Goal: Information Seeking & Learning: Check status

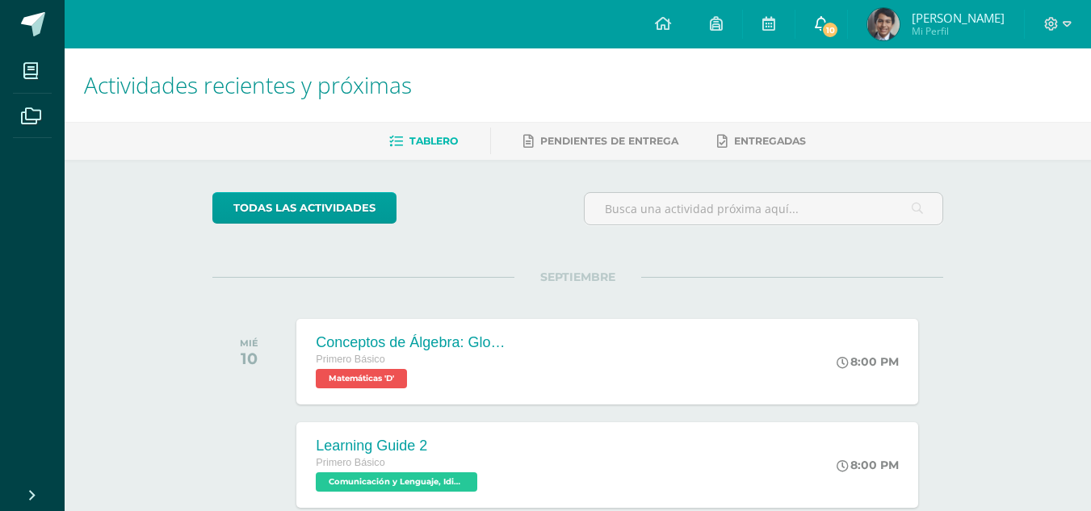
click at [819, 24] on link "10" at bounding box center [822, 24] width 52 height 48
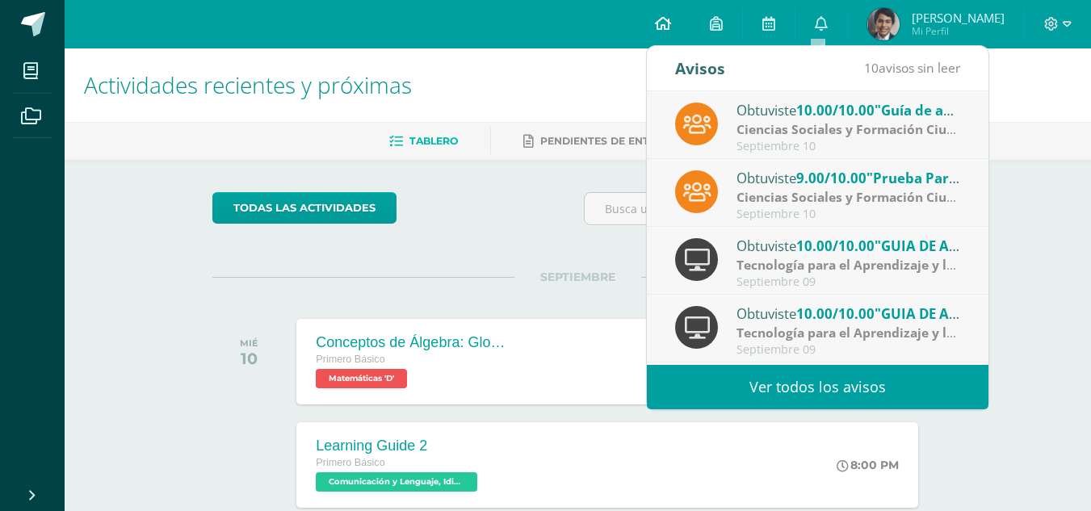
click at [664, 27] on icon at bounding box center [663, 23] width 16 height 15
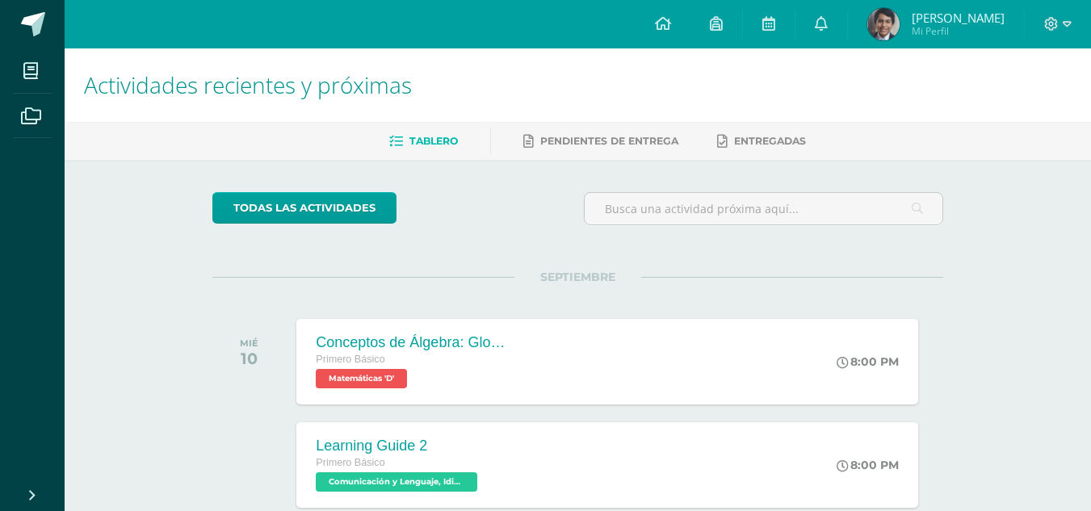
click at [892, 29] on img at bounding box center [884, 24] width 32 height 32
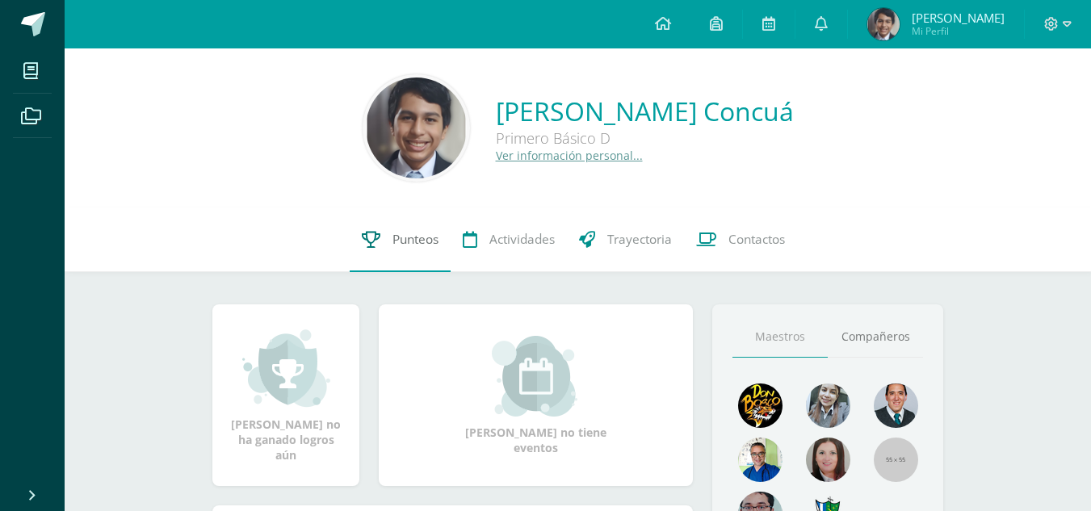
click at [401, 238] on span "Punteos" at bounding box center [416, 239] width 46 height 17
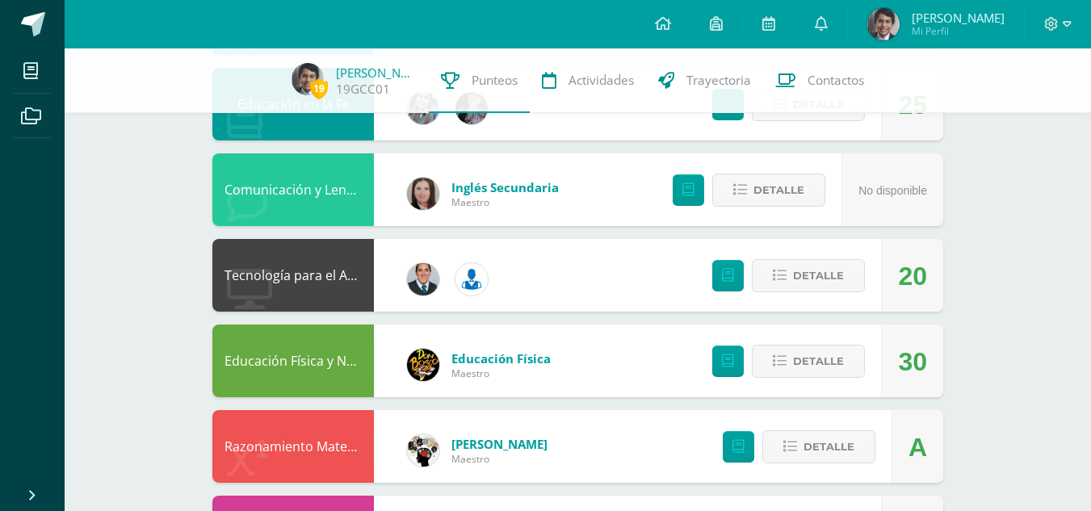
scroll to position [727, 0]
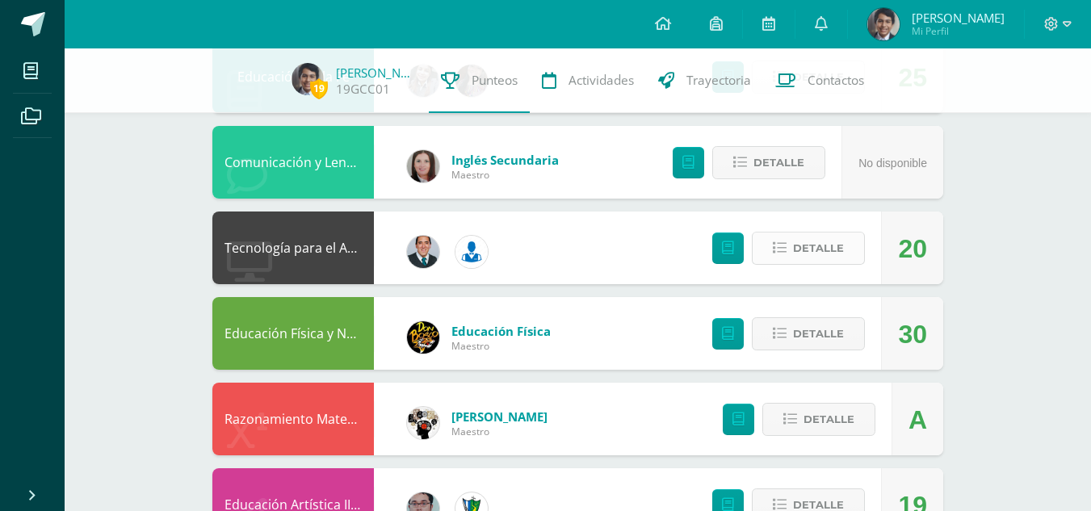
click at [824, 259] on span "Detalle" at bounding box center [818, 248] width 51 height 30
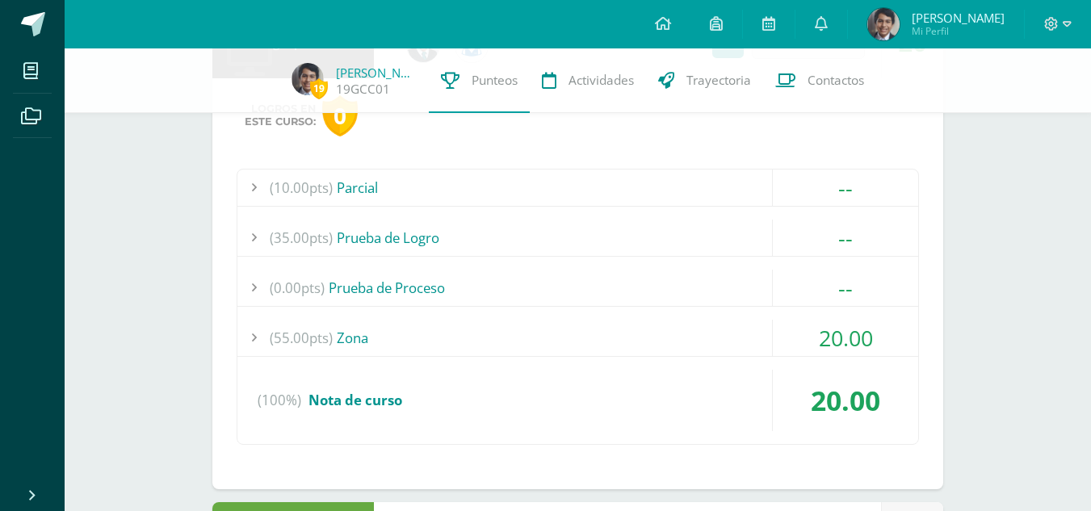
scroll to position [969, 0]
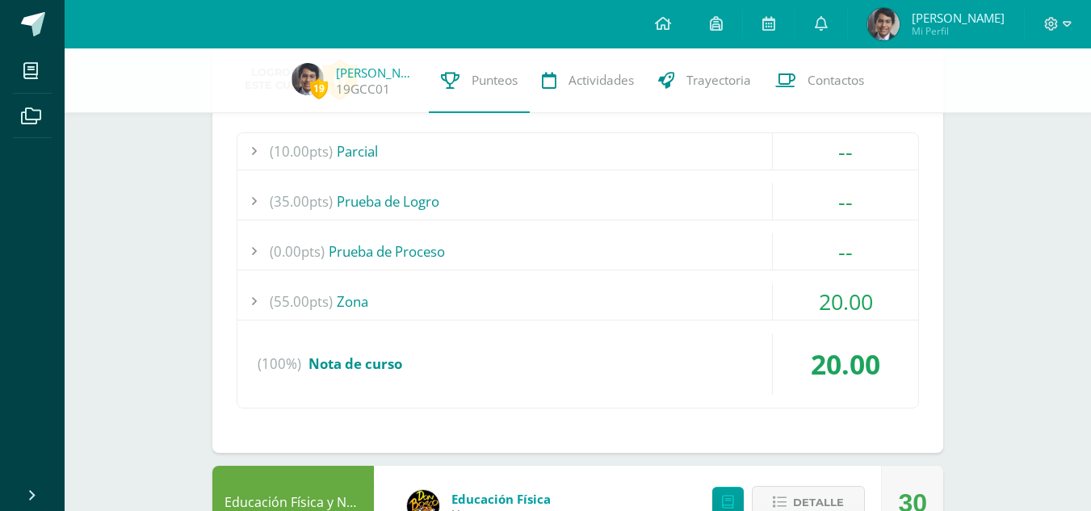
click at [351, 305] on div "(55.00pts) Zona" at bounding box center [577, 302] width 681 height 36
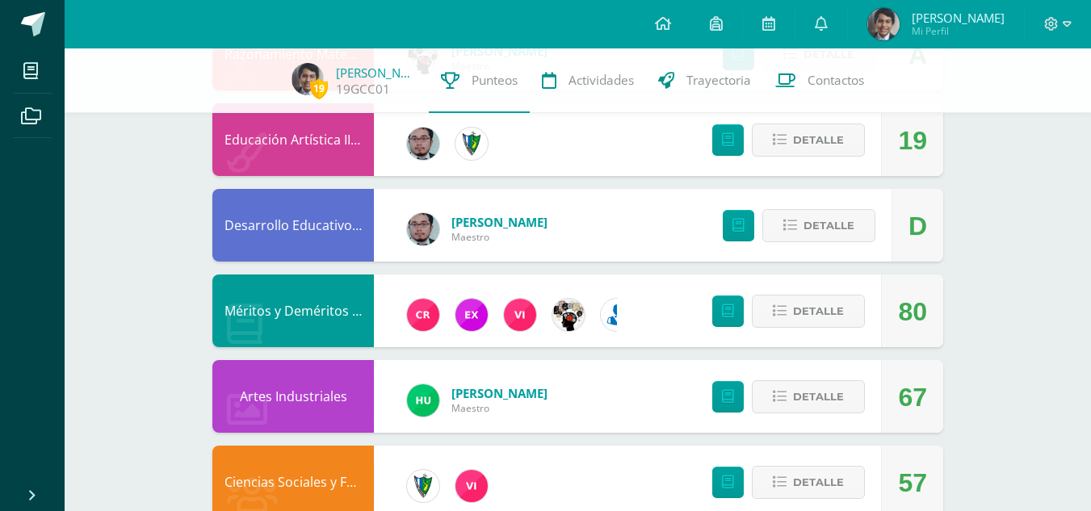
scroll to position [1777, 0]
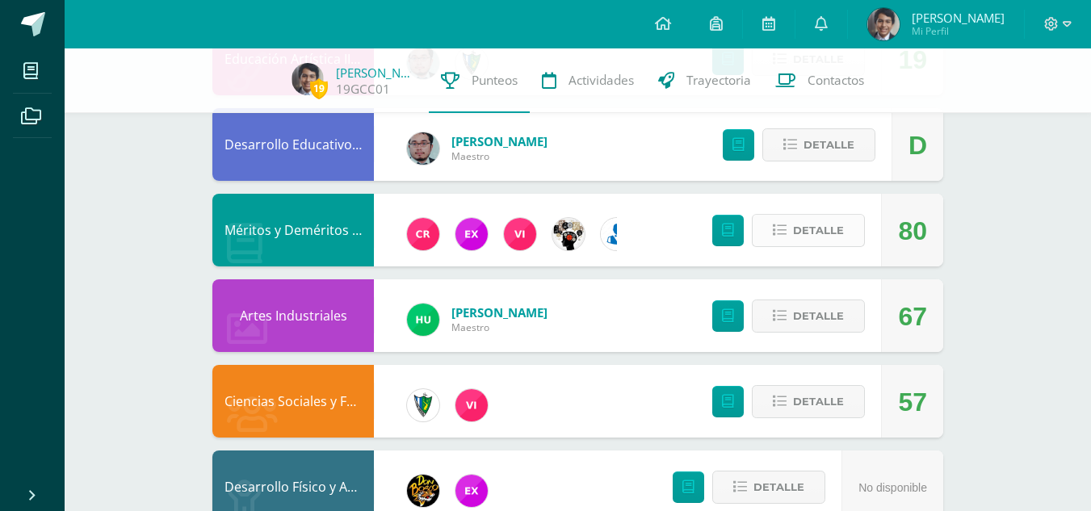
click at [784, 237] on button "Detalle" at bounding box center [808, 230] width 113 height 33
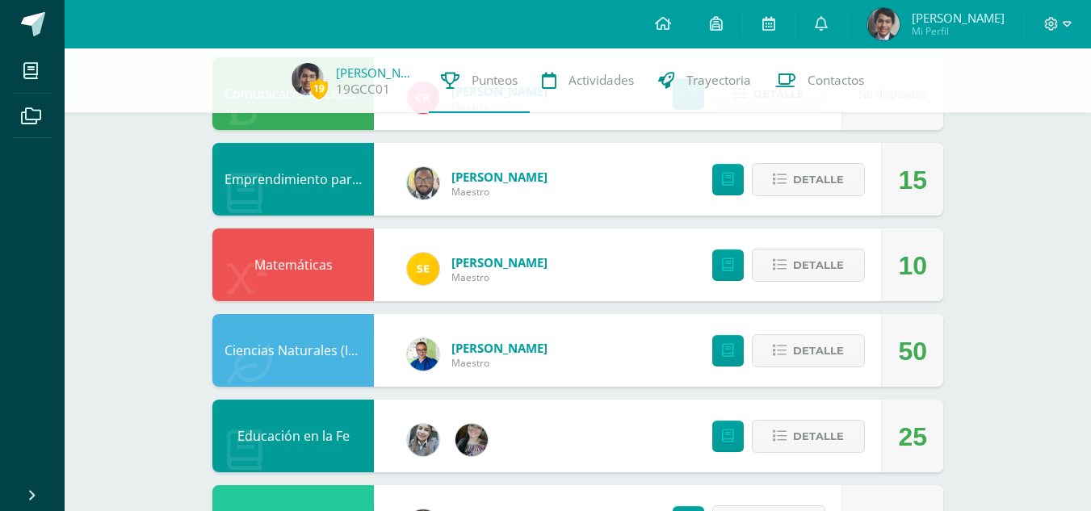
scroll to position [404, 0]
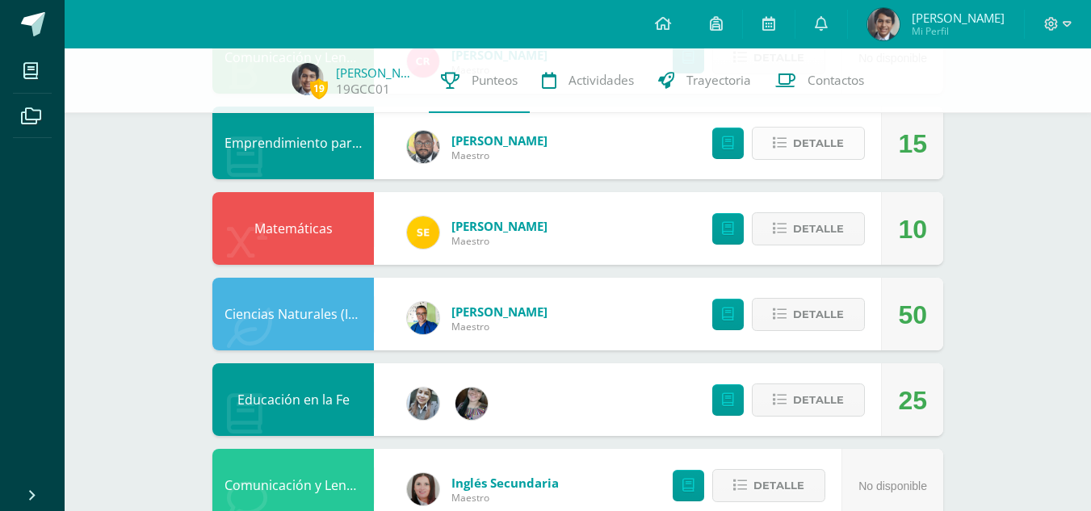
click at [808, 145] on span "Detalle" at bounding box center [818, 143] width 51 height 30
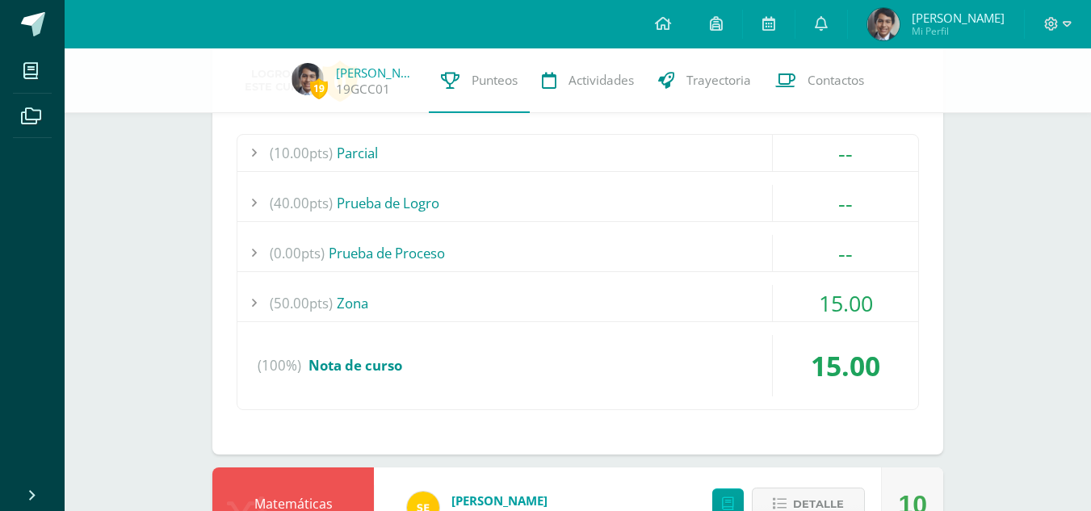
scroll to position [565, 0]
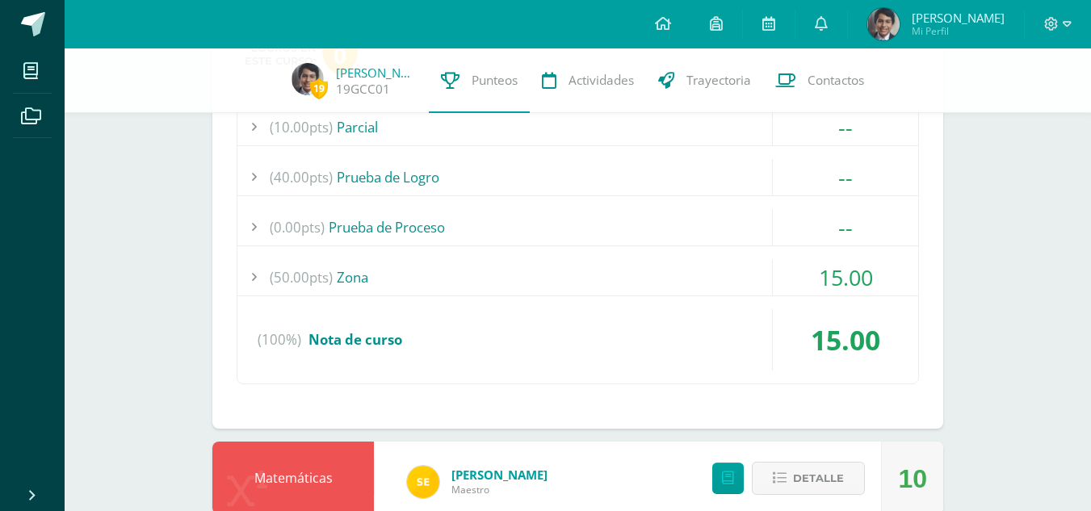
click at [335, 281] on div "(50.00pts) Zona" at bounding box center [577, 277] width 681 height 36
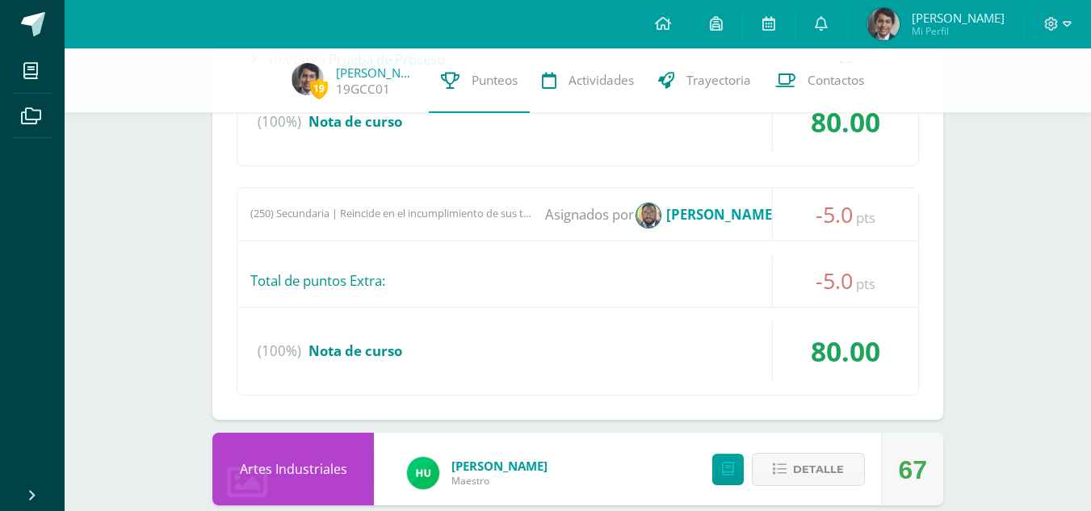
scroll to position [2585, 0]
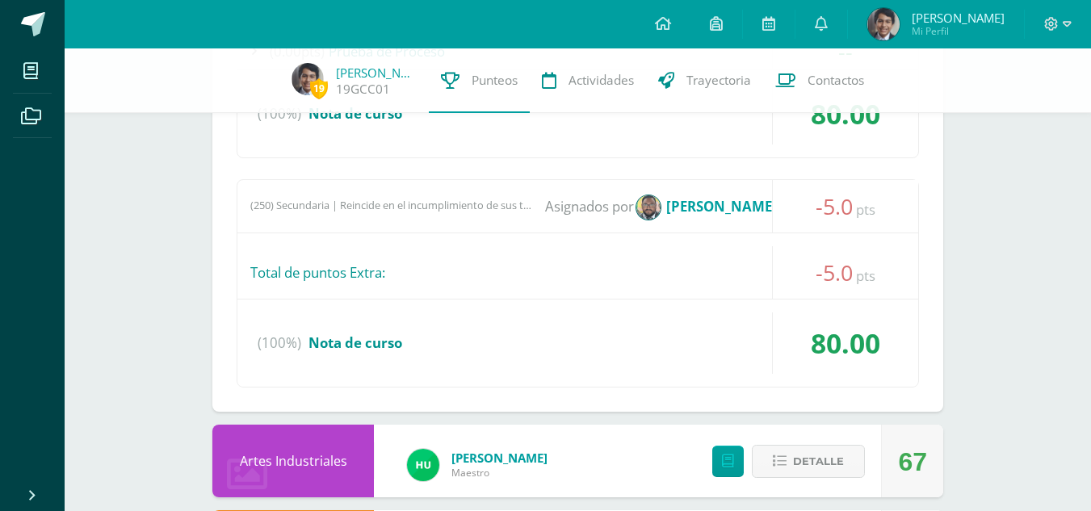
click at [831, 204] on span "-5.0" at bounding box center [834, 206] width 37 height 30
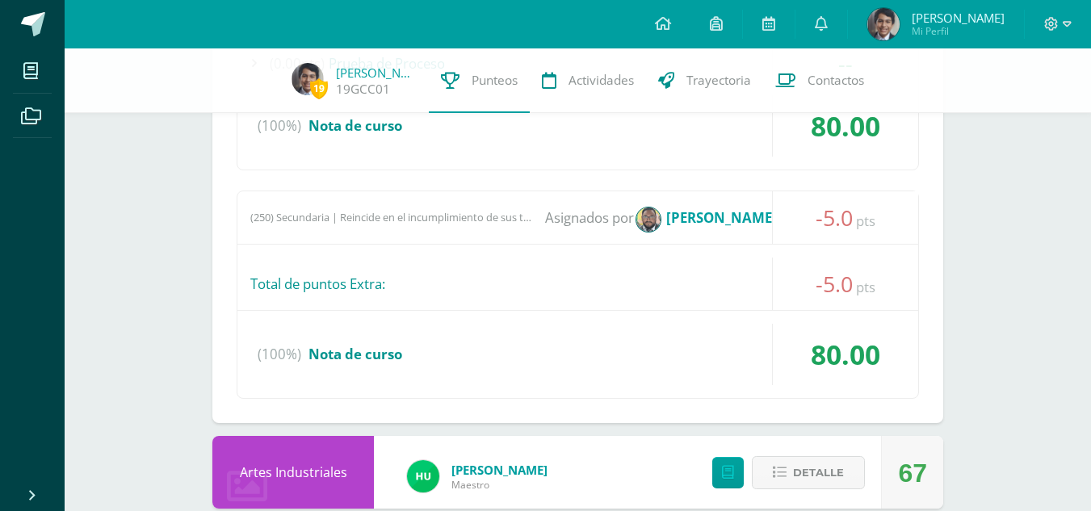
scroll to position [2469, 0]
